Goal: Find specific page/section: Find specific page/section

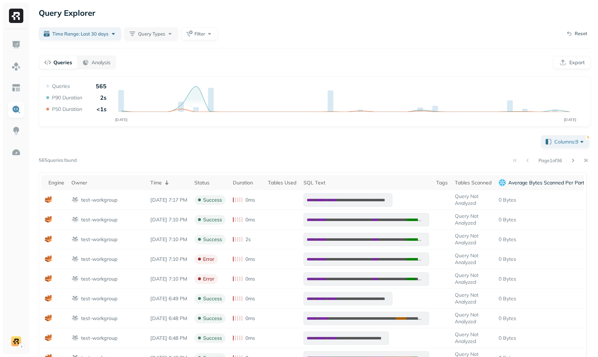
click at [236, 155] on div "Page 1 of 36" at bounding box center [334, 160] width 514 height 10
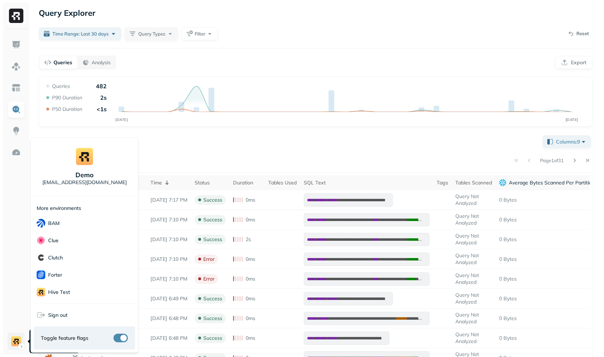
click at [17, 337] on html "Query Explorer Time Range: Last 30 days Query Types Filter Reset Queries Analys…" at bounding box center [302, 257] width 604 height 515
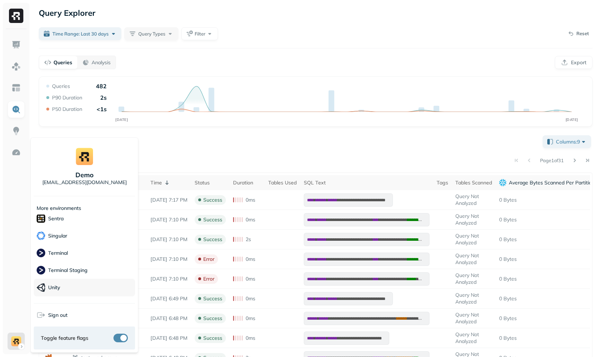
click at [67, 288] on div "Unity" at bounding box center [84, 288] width 101 height 18
